Goal: Information Seeking & Learning: Find specific page/section

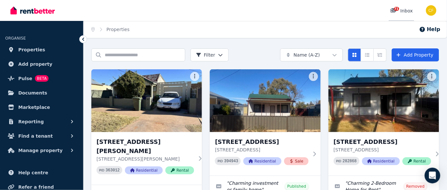
click at [397, 8] on span "71" at bounding box center [396, 9] width 5 height 4
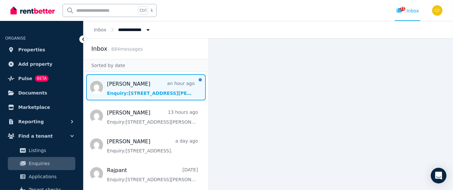
click at [131, 89] on span "Message list" at bounding box center [146, 87] width 125 height 26
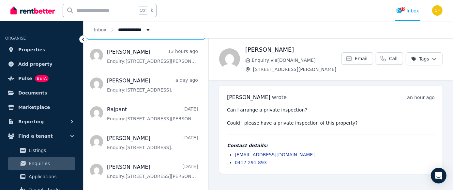
scroll to position [100, 0]
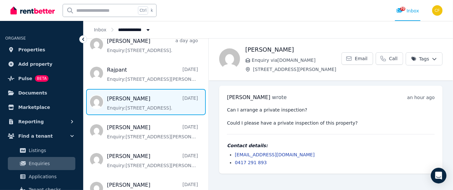
click at [132, 108] on span "Message list" at bounding box center [146, 102] width 125 height 26
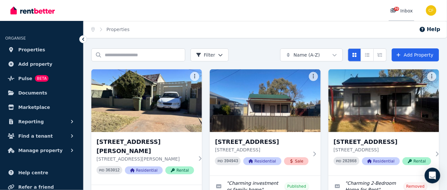
click at [398, 8] on span "70" at bounding box center [396, 9] width 5 height 4
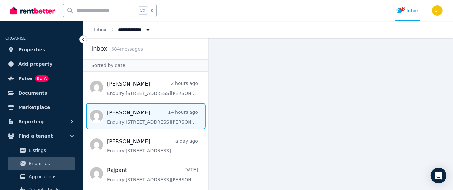
click at [178, 123] on span "Message list" at bounding box center [146, 116] width 125 height 26
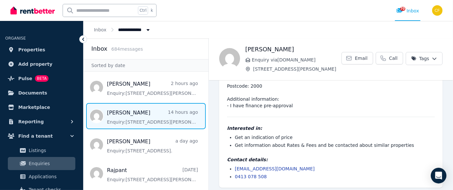
scroll to position [39, 0]
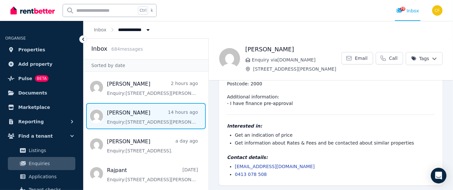
click at [381, 143] on li "Get information about Rates & Fees and be contacted about similar properties" at bounding box center [335, 142] width 200 height 7
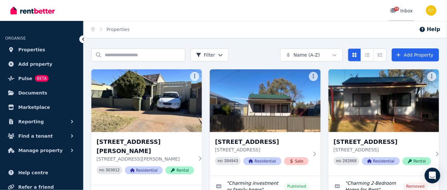
click at [395, 7] on link "70 Inbox" at bounding box center [401, 10] width 25 height 21
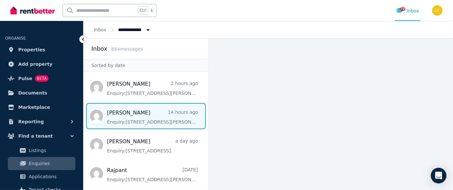
click at [144, 117] on span "Message list" at bounding box center [146, 116] width 125 height 26
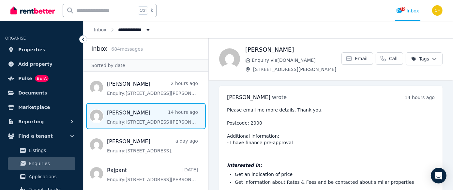
scroll to position [39, 0]
